Goal: Information Seeking & Learning: Learn about a topic

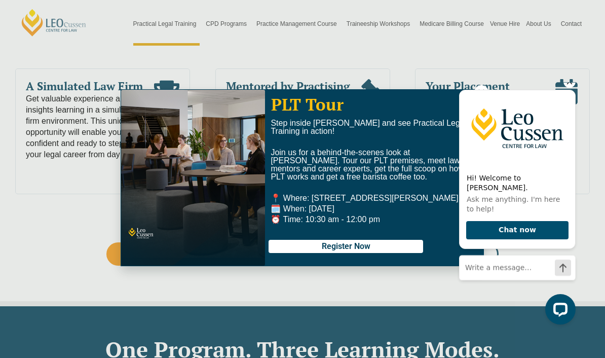
click at [566, 88] on icon "Hide greeting" at bounding box center [569, 81] width 12 height 12
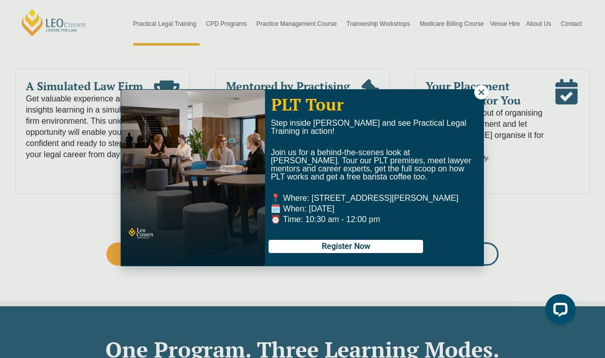
click at [426, 160] on span "Join us for a behind-the-scenes look at Leo Cussen. Tour our PLT premises, meet…" at bounding box center [371, 164] width 201 height 33
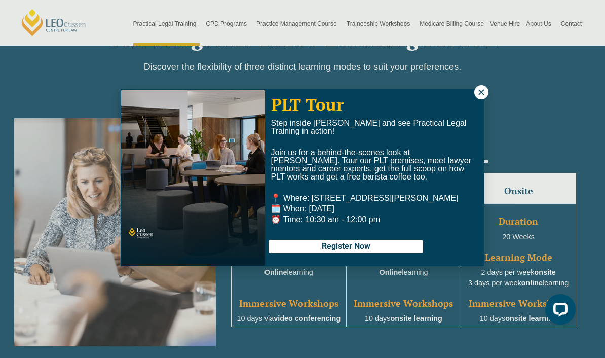
scroll to position [876, 0]
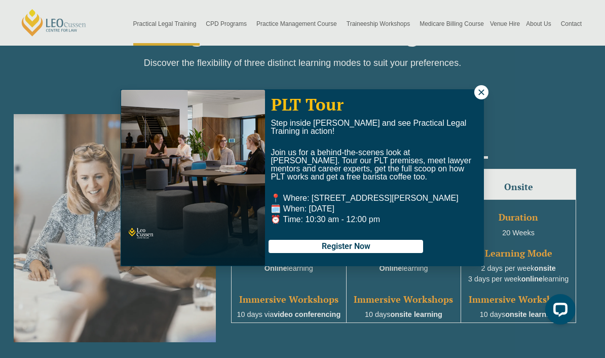
click at [481, 90] on icon at bounding box center [481, 92] width 9 height 9
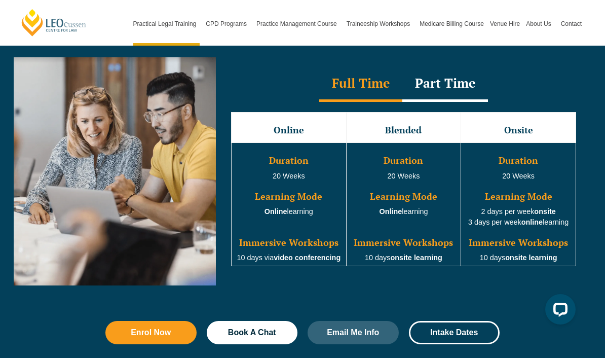
scroll to position [940, 0]
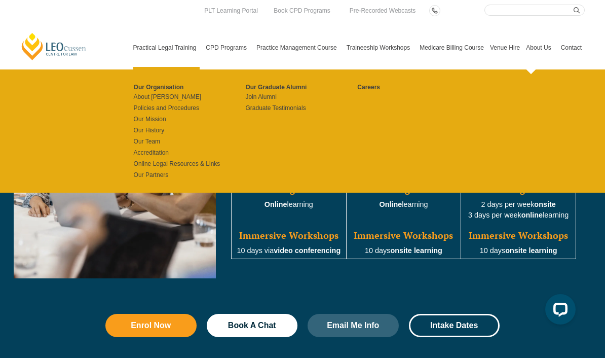
click at [540, 47] on link "About Us" at bounding box center [540, 48] width 34 height 44
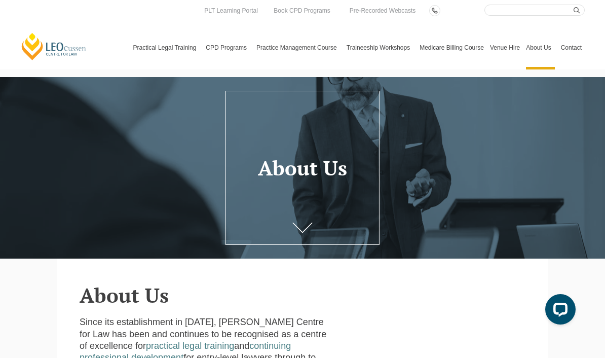
click at [560, 49] on link "Contact" at bounding box center [571, 48] width 27 height 44
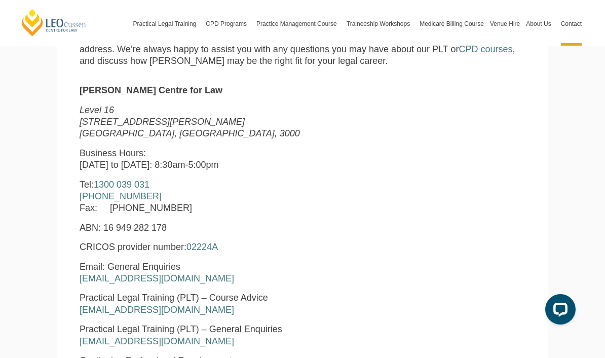
scroll to position [380, 0]
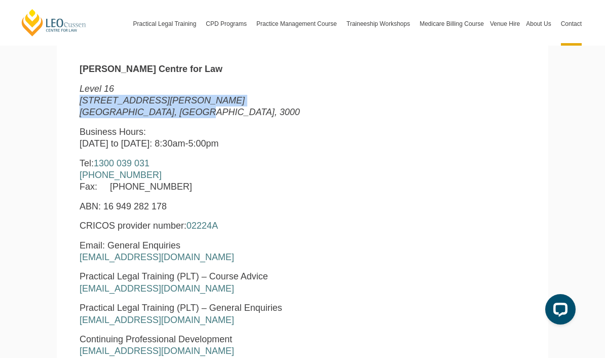
drag, startPoint x: 80, startPoint y: 97, endPoint x: 198, endPoint y: 109, distance: 118.2
click at [198, 109] on p "Level 16 15 William Street Melbourne, Victoria, 3000" at bounding box center [207, 100] width 254 height 35
copy p "15 William Street Melbourne, Victoria, 3000"
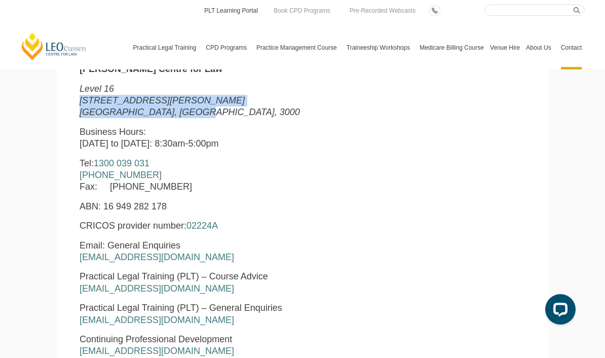
click at [219, 11] on link "PLT Learning Portal" at bounding box center [231, 10] width 56 height 11
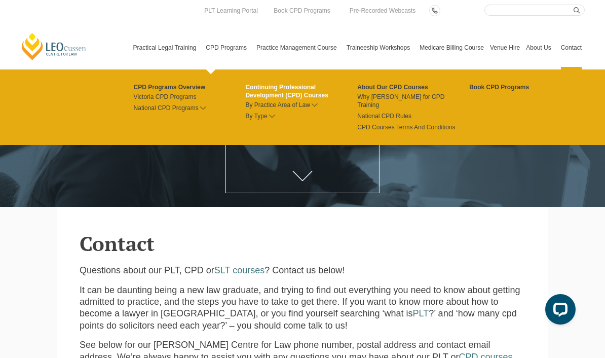
scroll to position [0, 0]
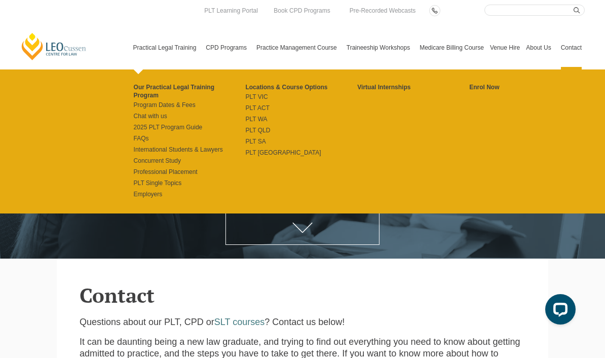
click at [146, 47] on link "Practical Legal Training" at bounding box center [166, 48] width 73 height 44
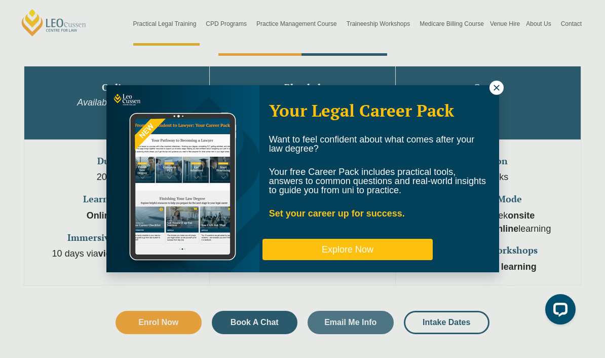
click at [349, 245] on button "Explore Now" at bounding box center [347, 249] width 170 height 21
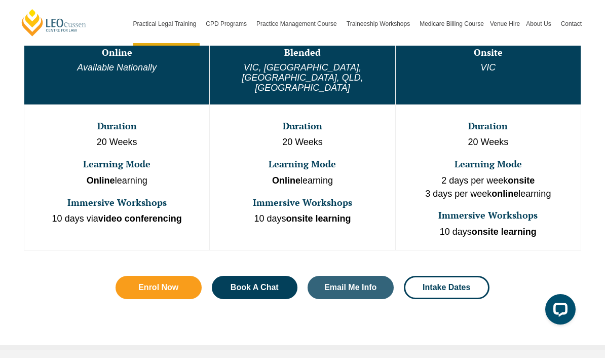
scroll to position [602, 0]
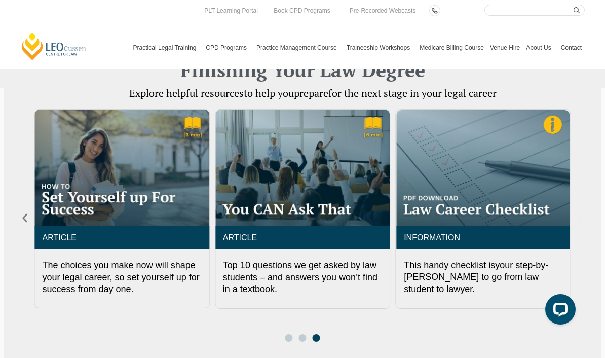
scroll to position [431, 0]
